Goal: Information Seeking & Learning: Check status

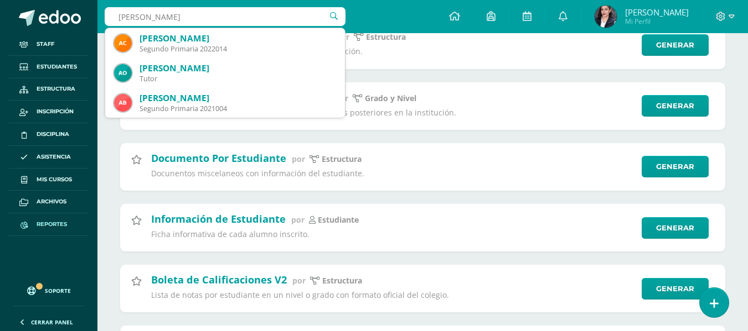
scroll to position [1992, 0]
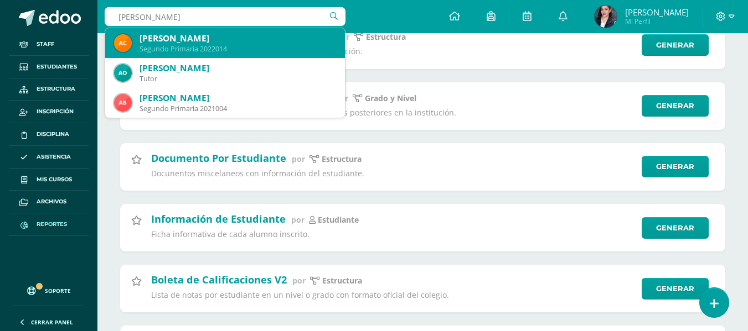
type input "adriana"
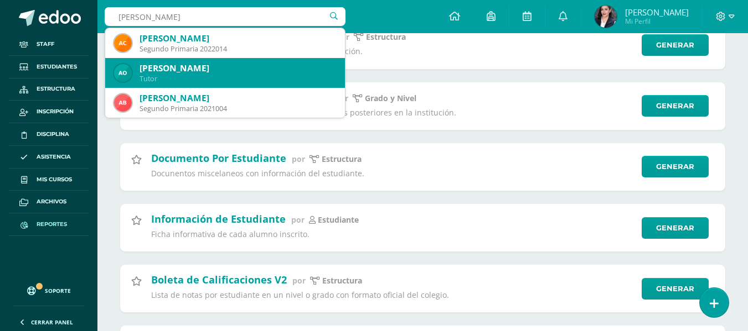
click at [263, 122] on div "Adriana Valentina Rosales Monterroso" at bounding box center [237, 128] width 196 height 12
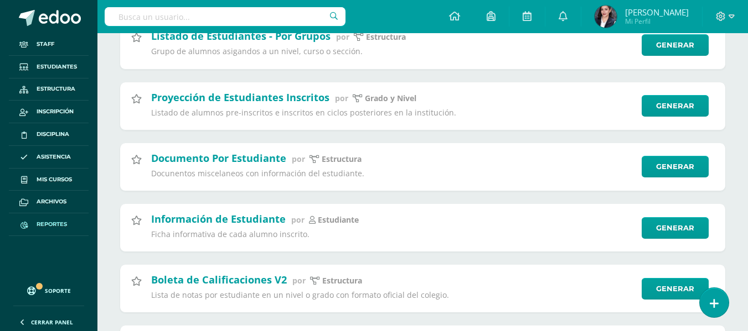
scroll to position [0, 0]
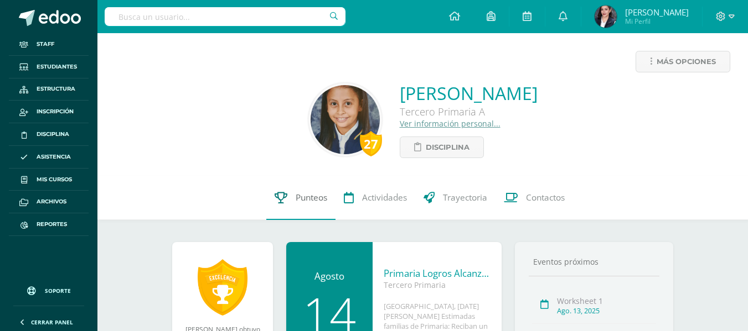
click at [310, 198] on span "Punteos" at bounding box center [311, 198] width 32 height 12
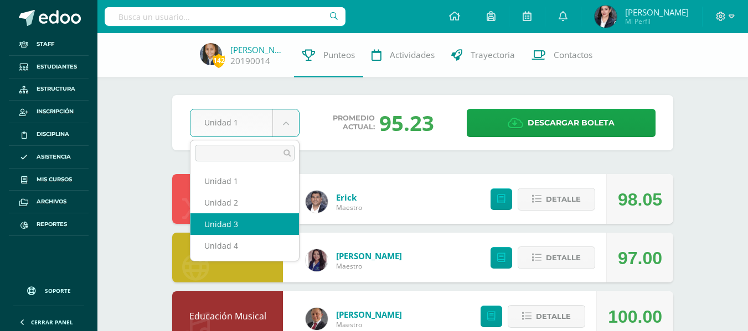
select select "Unidad 3"
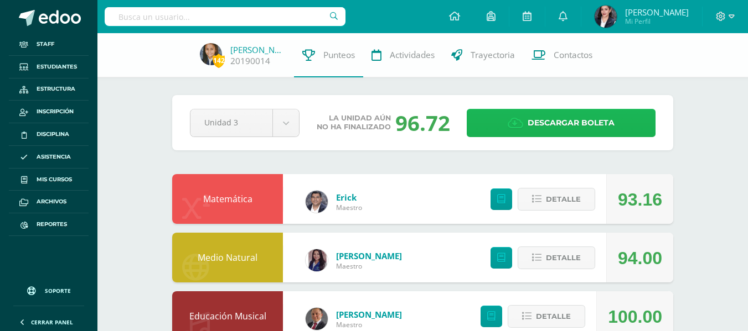
click at [523, 127] on link "Descargar boleta" at bounding box center [560, 123] width 189 height 28
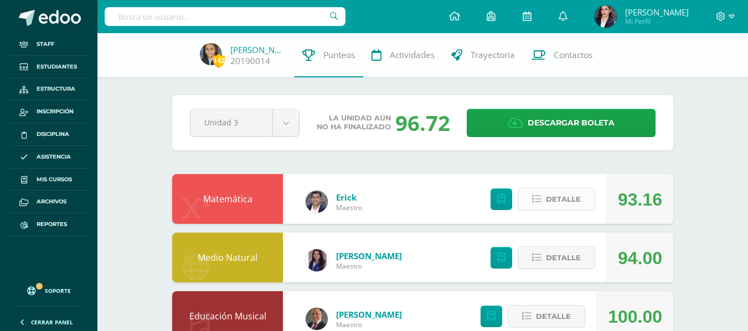
click at [554, 203] on span "Detalle" at bounding box center [563, 199] width 35 height 20
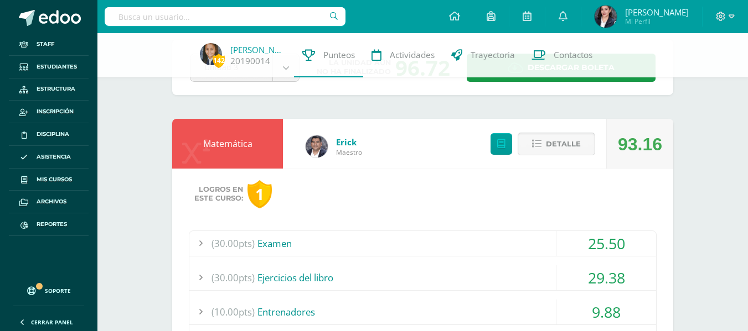
scroll to position [111, 0]
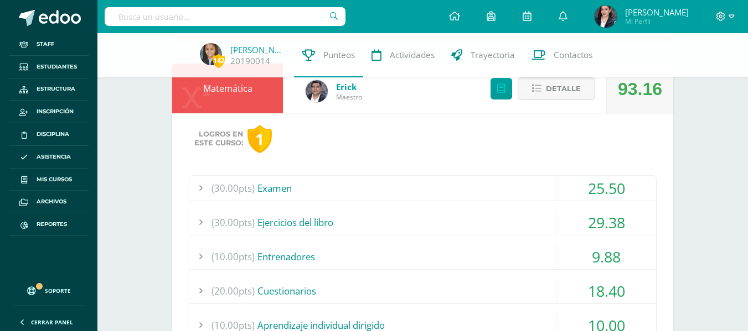
click at [276, 192] on div "(30.00pts) Examen" at bounding box center [422, 188] width 466 height 25
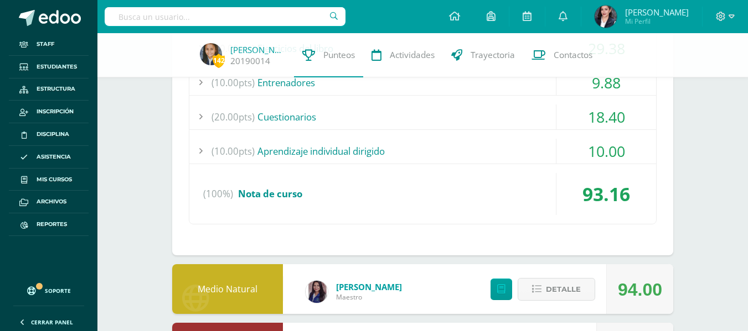
scroll to position [0, 0]
